Goal: Transaction & Acquisition: Purchase product/service

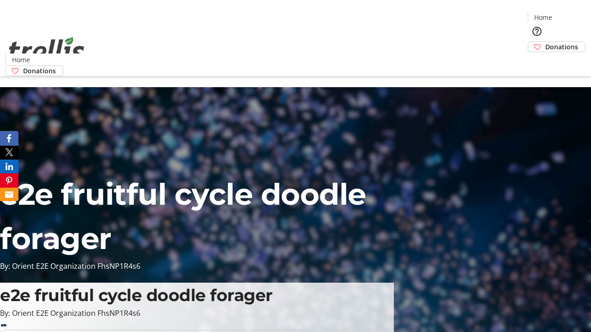
click at [545, 42] on span "Donations" at bounding box center [561, 47] width 33 height 10
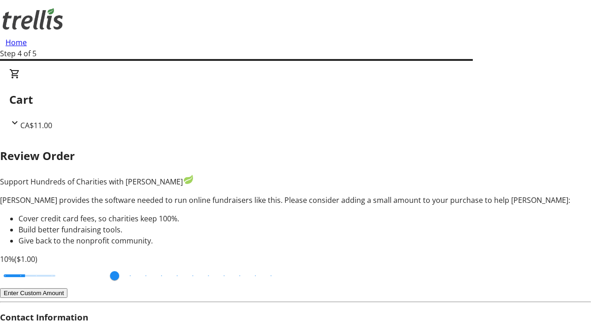
click at [67, 289] on button "Enter Custom Amount" at bounding box center [33, 294] width 67 height 10
